Goal: Check status: Check status

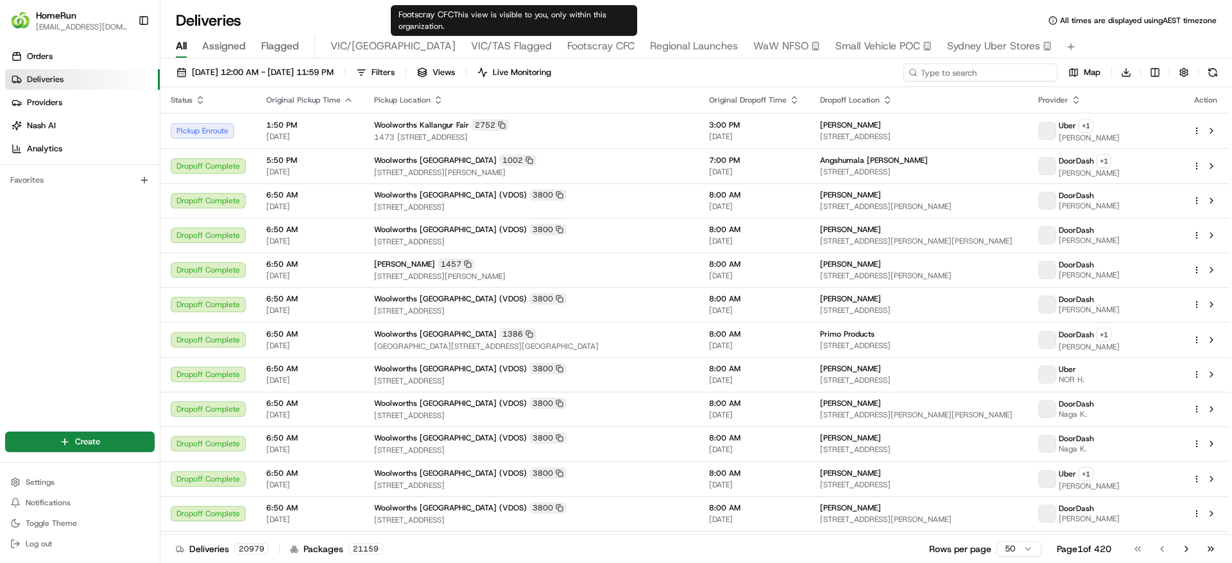
click at [972, 77] on input at bounding box center [980, 73] width 154 height 18
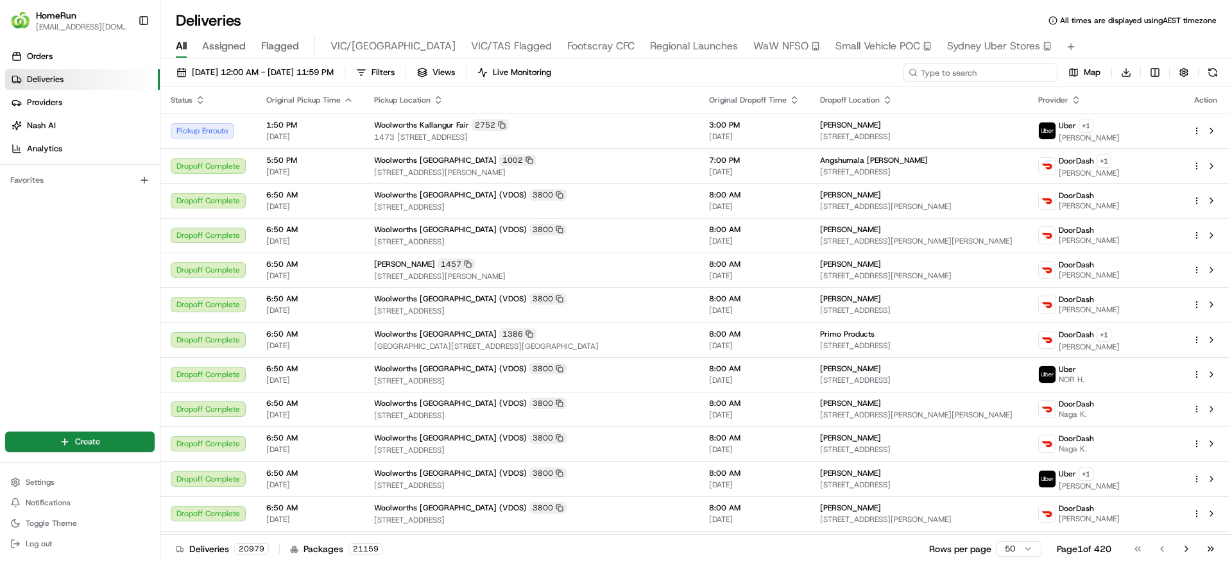
paste input "265598747"
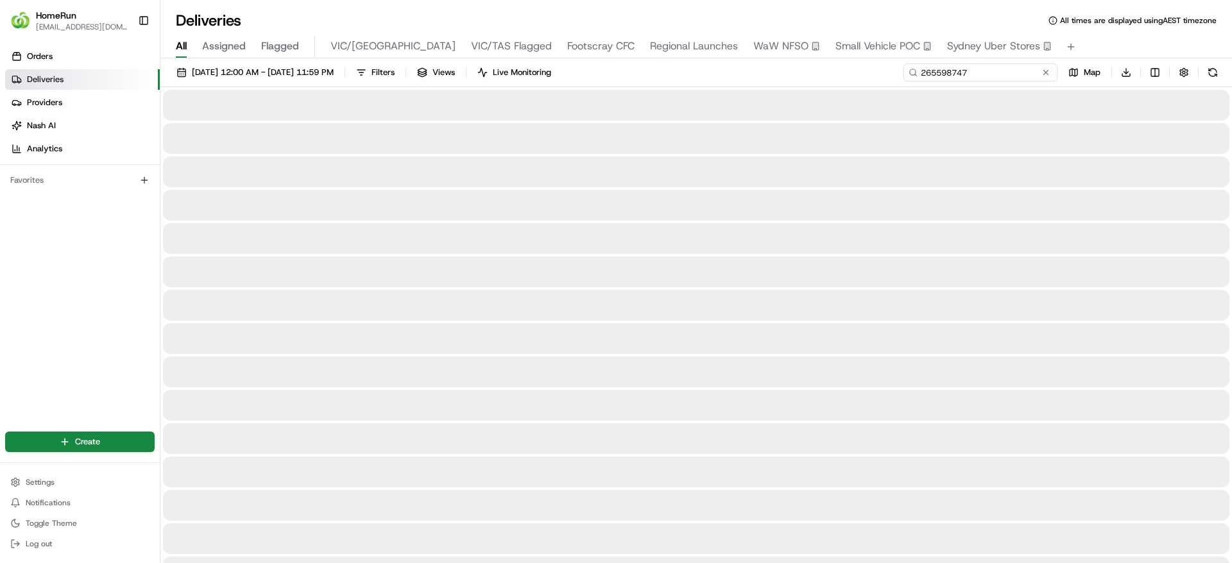
type input "265598747"
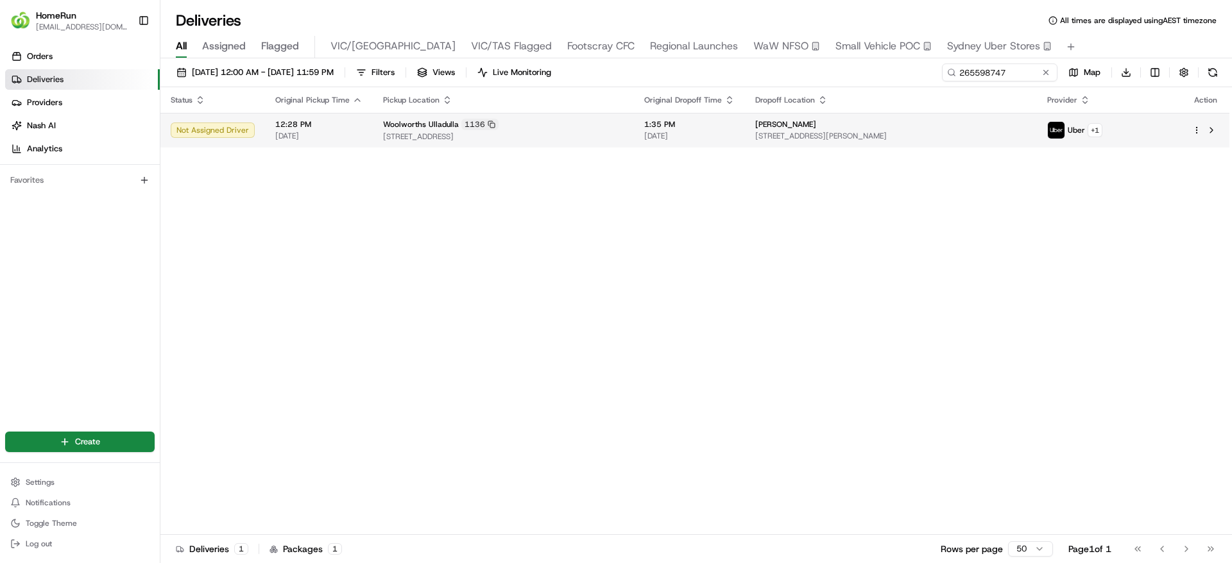
click at [709, 138] on span "[DATE]" at bounding box center [689, 136] width 90 height 10
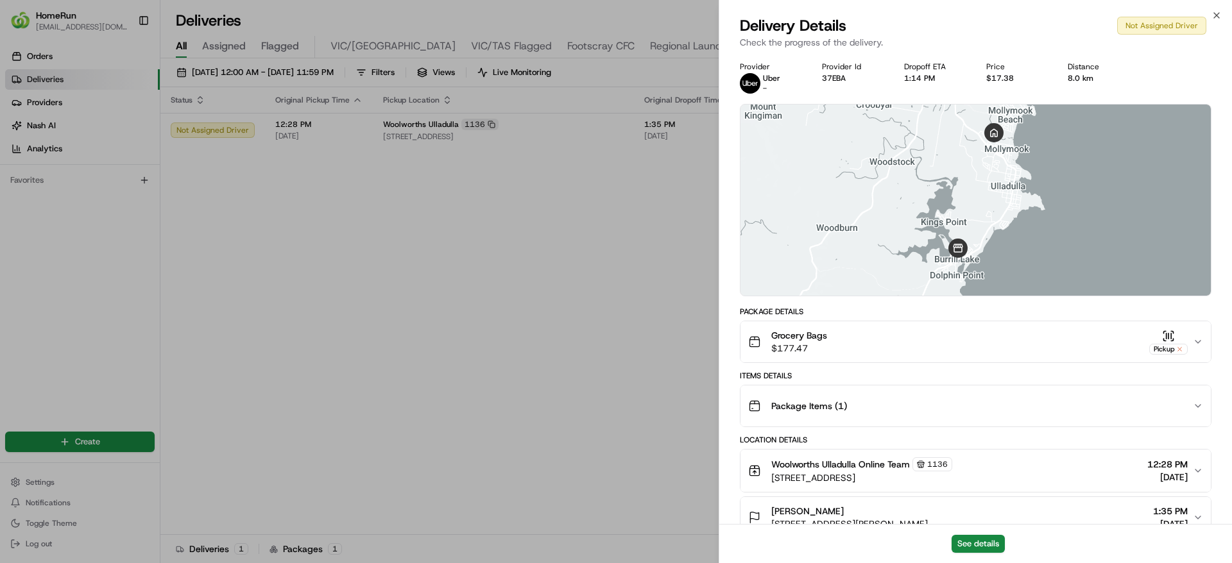
scroll to position [210, 0]
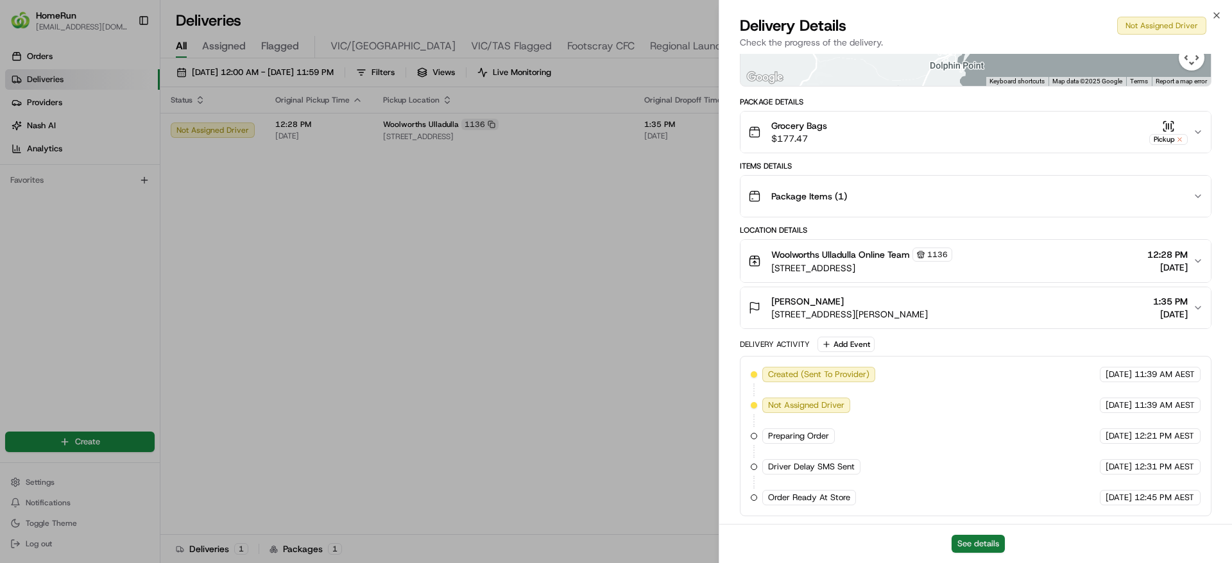
click at [979, 539] on button "See details" at bounding box center [977, 544] width 53 height 18
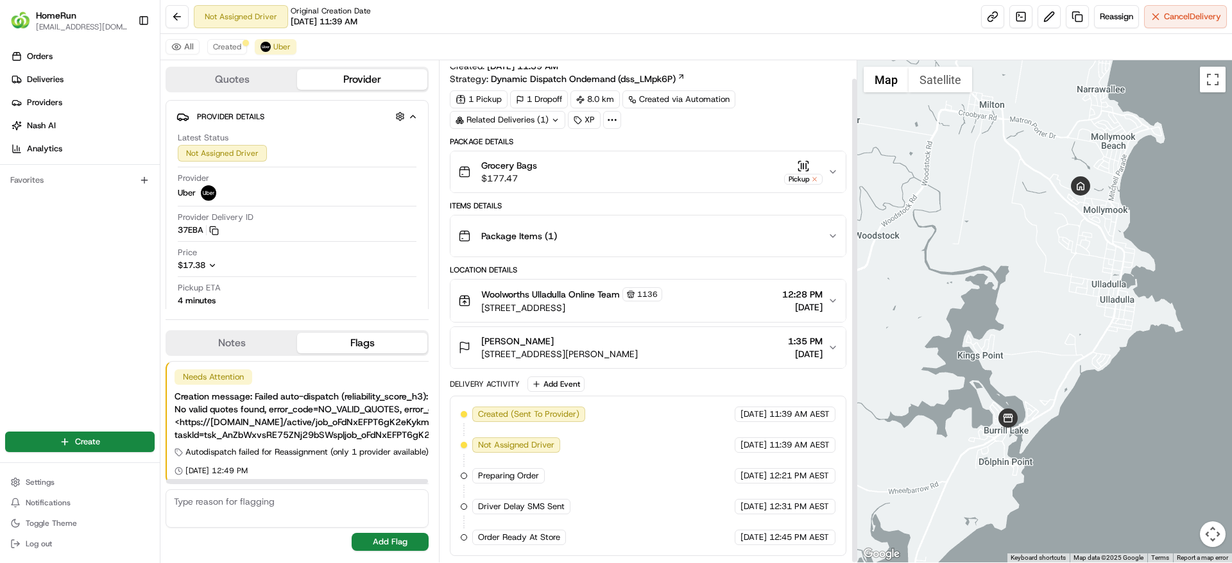
scroll to position [19, 0]
click at [217, 51] on span "Created" at bounding box center [227, 47] width 28 height 10
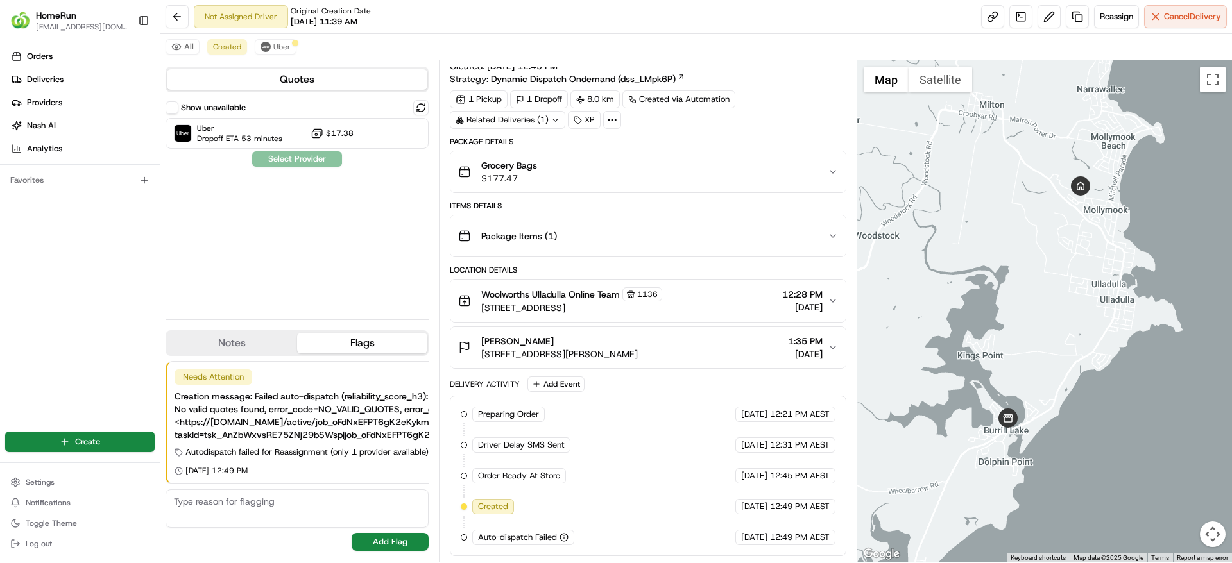
click at [286, 239] on div "Show unavailable Uber Dropoff ETA 53 minutes $17.38 Select Provider" at bounding box center [296, 204] width 263 height 209
click at [101, 238] on div "Orders Deliveries Providers [PERSON_NAME] Analytics Favorites" at bounding box center [80, 230] width 160 height 378
click at [278, 50] on span "Uber" at bounding box center [281, 47] width 17 height 10
